Goal: Check status: Check status

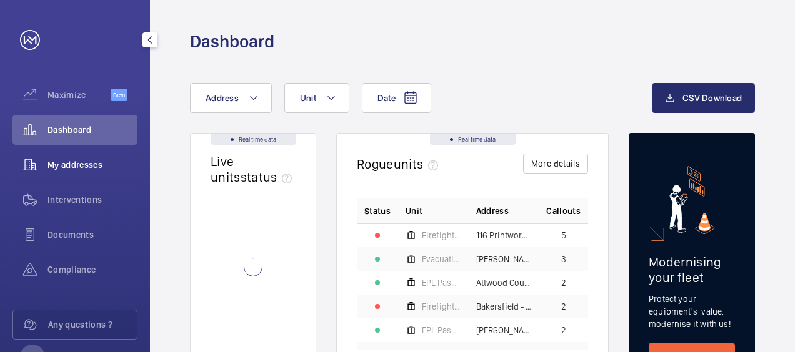
click at [65, 166] on span "My addresses" at bounding box center [92, 165] width 90 height 12
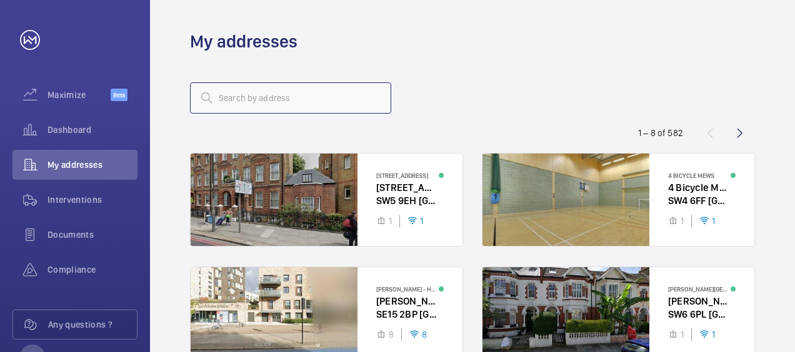
click at [276, 96] on input "text" at bounding box center [290, 97] width 201 height 31
click at [244, 97] on input "text" at bounding box center [290, 97] width 201 height 31
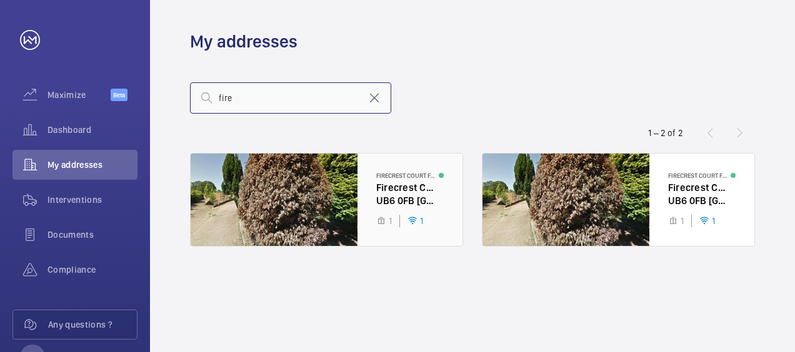
type input "fire"
click at [345, 199] on div at bounding box center [327, 200] width 272 height 92
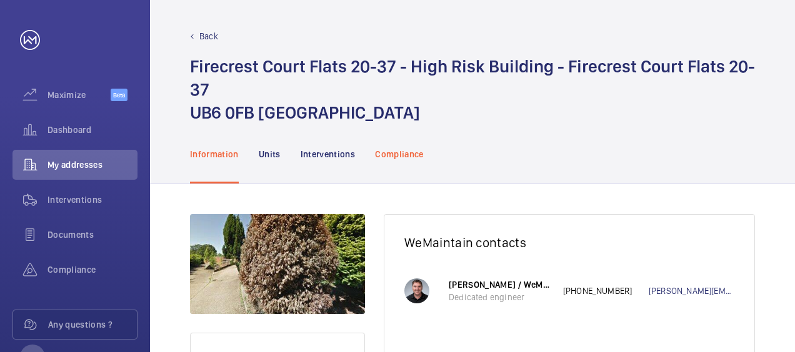
click at [392, 155] on p "Compliance" at bounding box center [399, 154] width 49 height 12
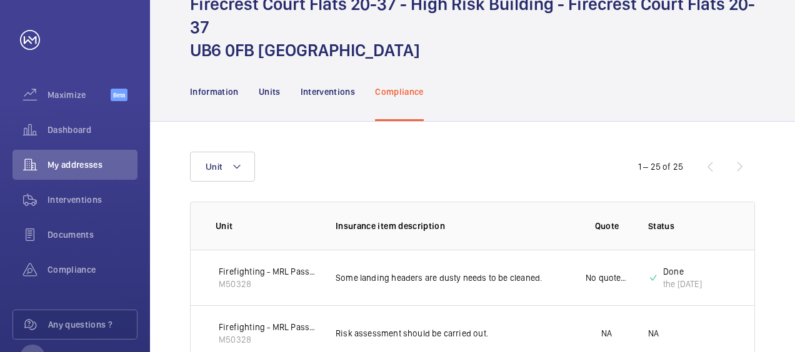
scroll to position [125, 0]
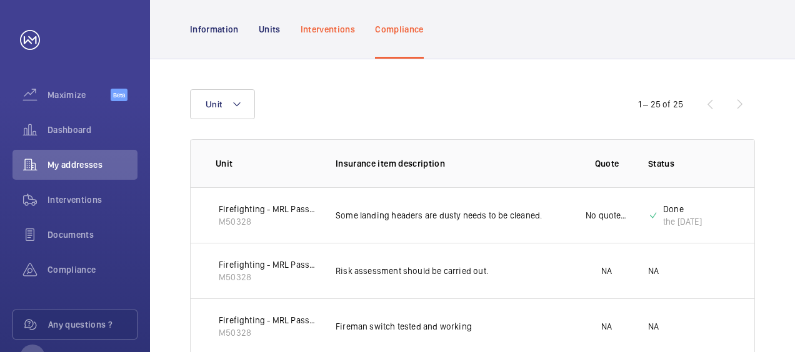
click at [314, 25] on p "Interventions" at bounding box center [328, 29] width 55 height 12
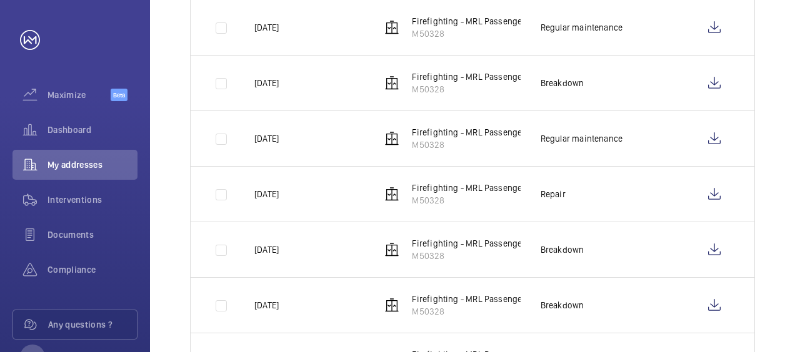
scroll to position [500, 0]
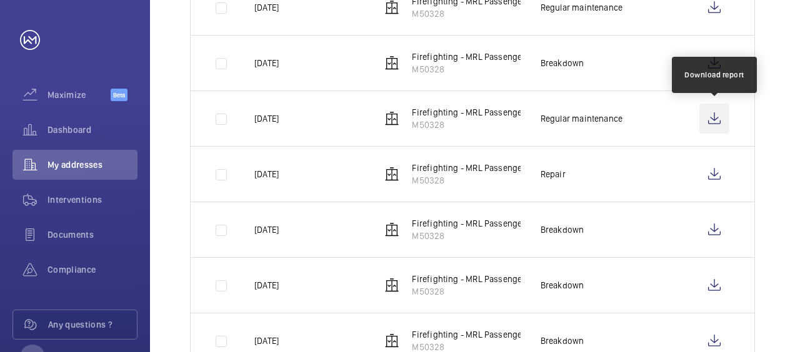
click at [721, 119] on wm-front-icon-button at bounding box center [714, 119] width 30 height 30
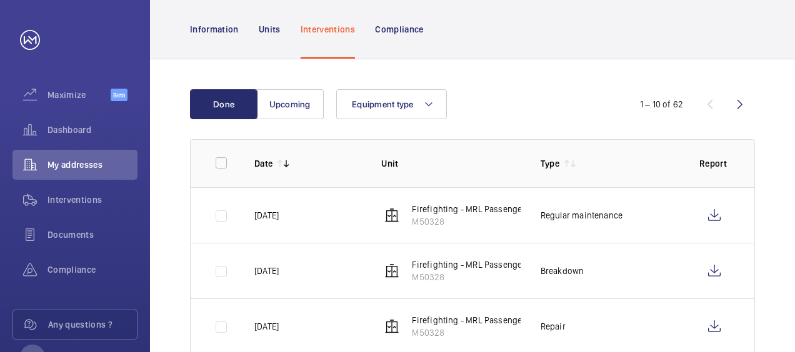
scroll to position [187, 0]
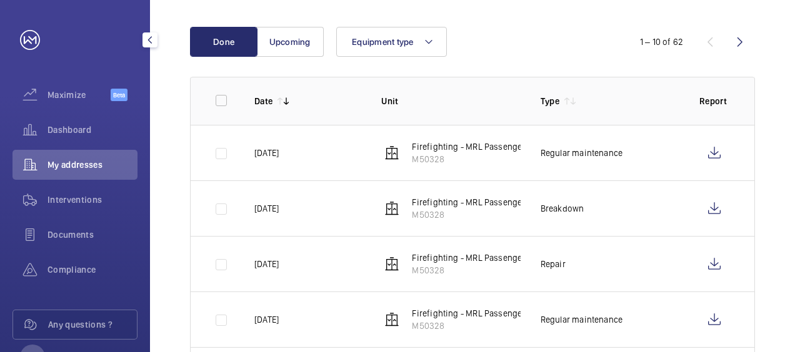
click at [66, 171] on div "My addresses" at bounding box center [74, 165] width 125 height 30
click at [71, 164] on span "My addresses" at bounding box center [92, 165] width 90 height 12
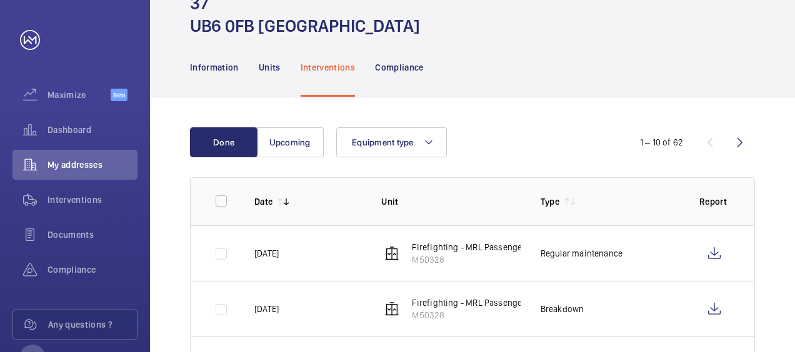
scroll to position [0, 0]
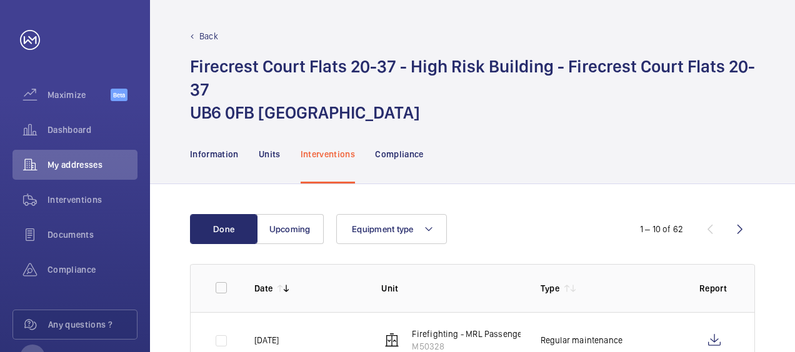
click at [206, 40] on p "Back" at bounding box center [208, 36] width 19 height 12
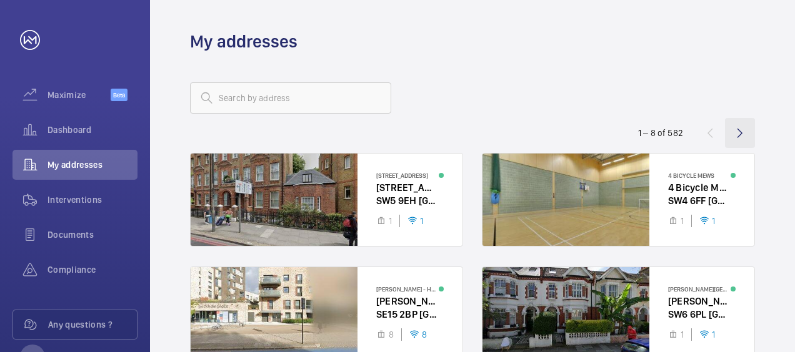
click at [744, 134] on wm-front-icon-button at bounding box center [740, 133] width 30 height 30
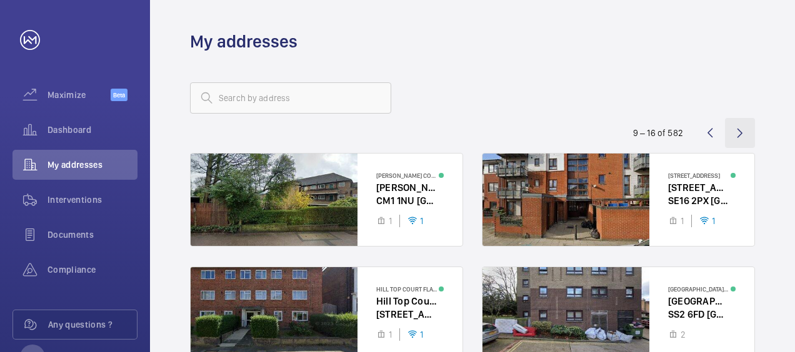
click at [745, 134] on wm-front-icon-button at bounding box center [740, 133] width 30 height 30
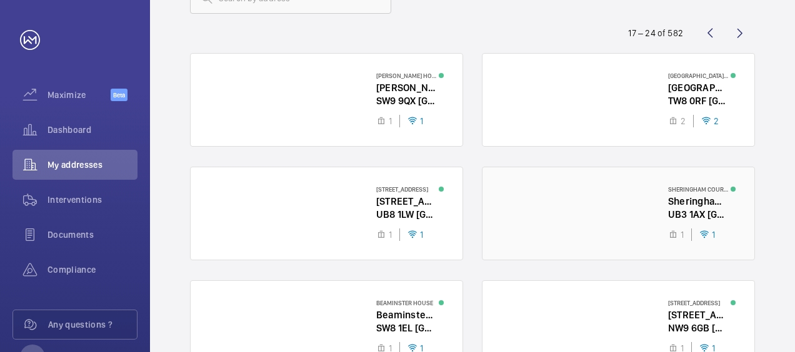
scroll to position [62, 0]
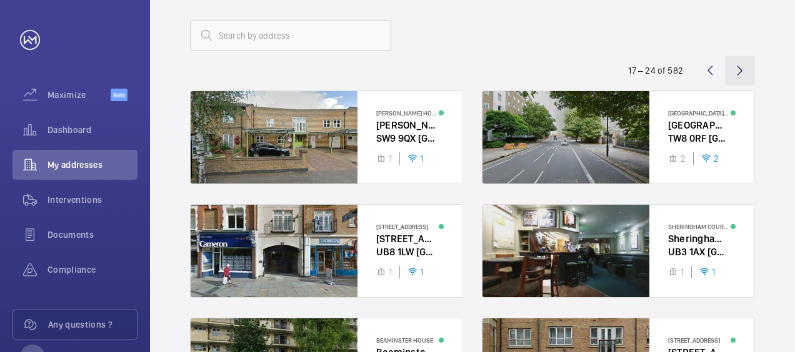
click at [742, 69] on wm-front-icon-button at bounding box center [740, 71] width 30 height 30
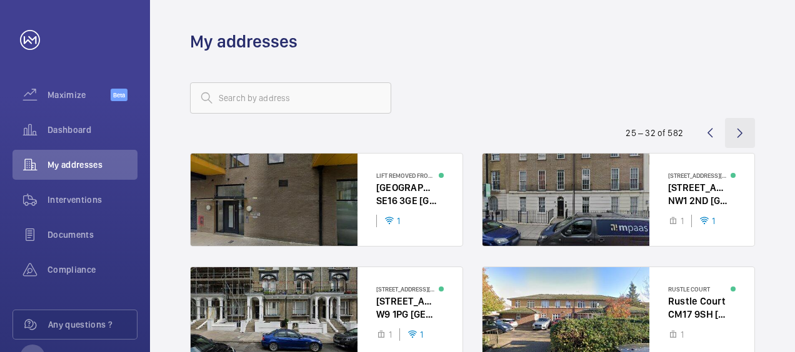
click at [735, 137] on wm-front-icon-button at bounding box center [740, 133] width 30 height 30
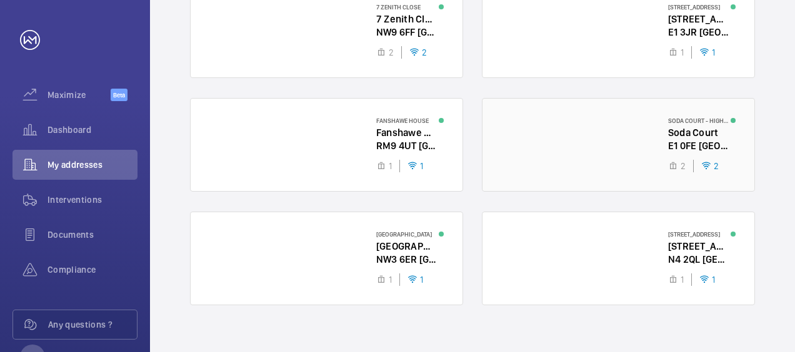
scroll to position [298, 0]
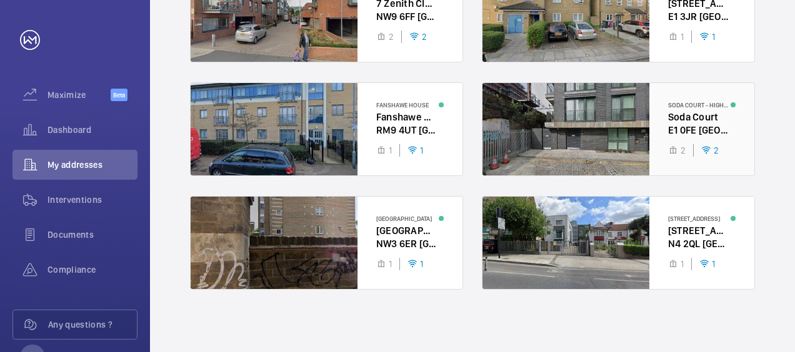
click at [636, 134] on div at bounding box center [618, 129] width 272 height 92
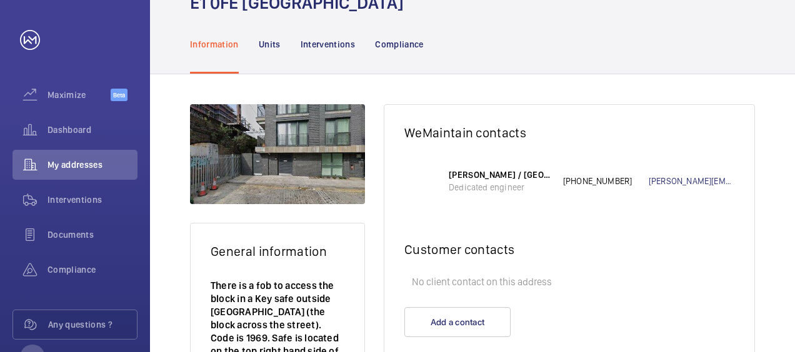
scroll to position [79, 0]
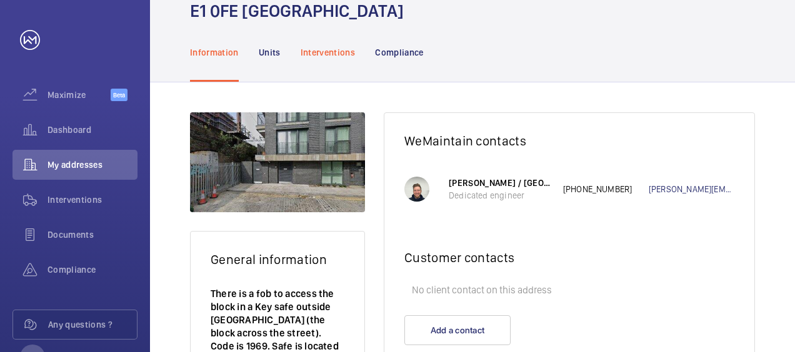
click at [334, 51] on p "Interventions" at bounding box center [328, 52] width 55 height 12
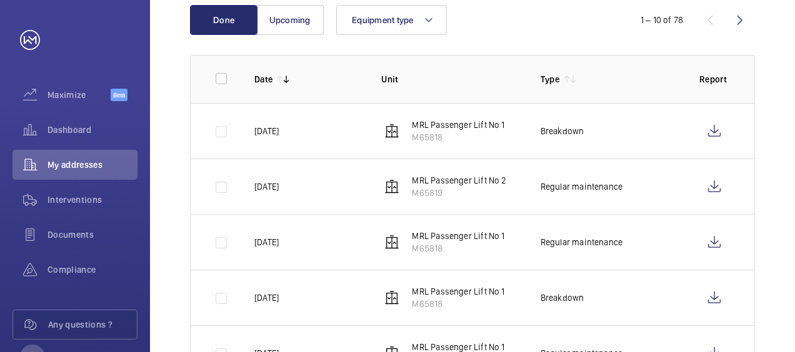
scroll to position [209, 0]
